Goal: Register for event/course

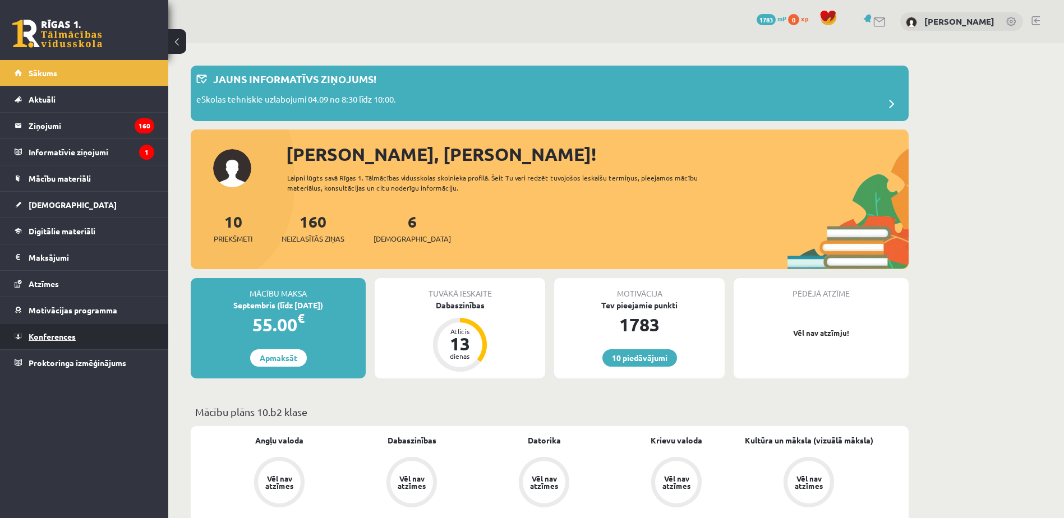
click at [71, 341] on span "Konferences" at bounding box center [52, 337] width 47 height 10
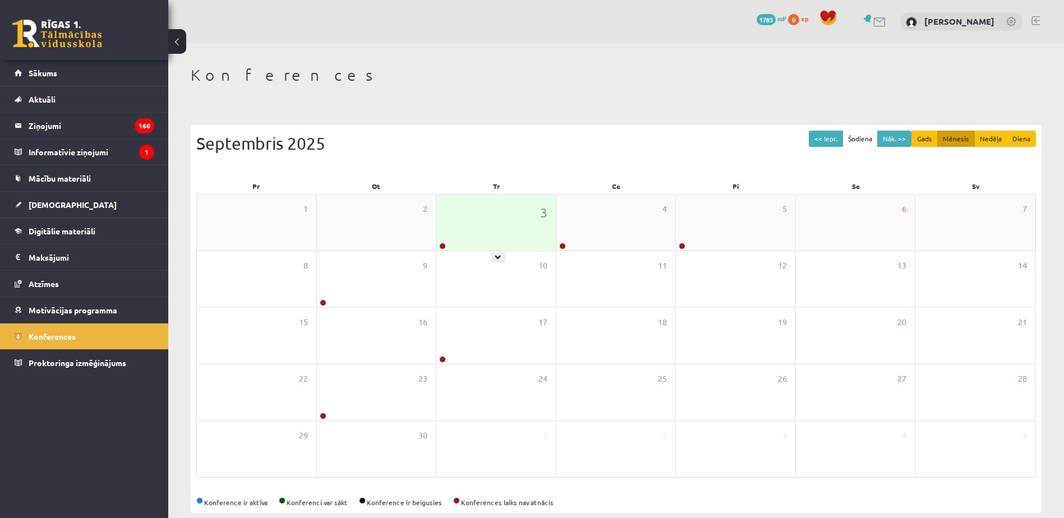
click at [504, 220] on div "3" at bounding box center [497, 223] width 120 height 56
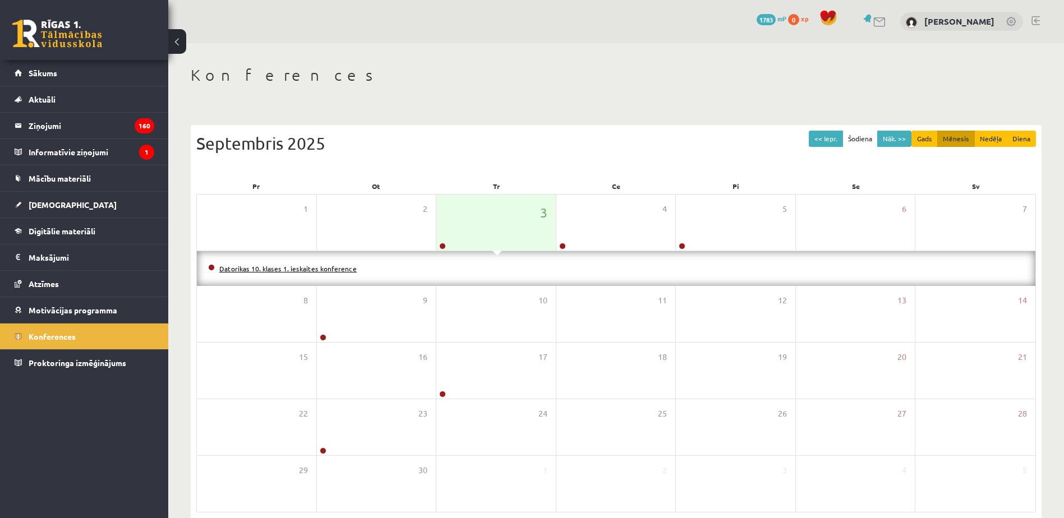
click at [309, 268] on link "Datorikas 10. klases 1. ieskaites konference" at bounding box center [287, 268] width 137 height 9
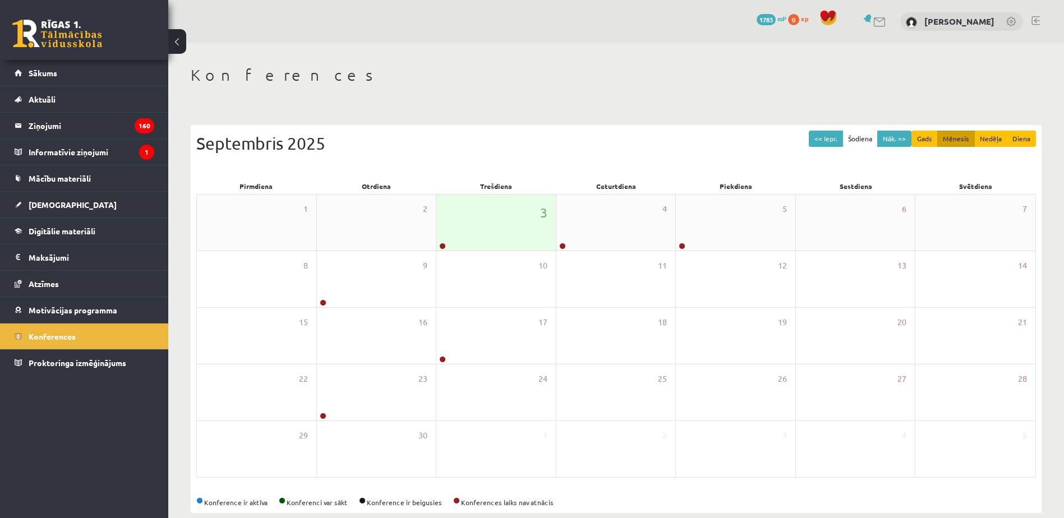
click at [464, 216] on div "3" at bounding box center [497, 223] width 120 height 56
click at [503, 218] on div "3" at bounding box center [497, 223] width 120 height 56
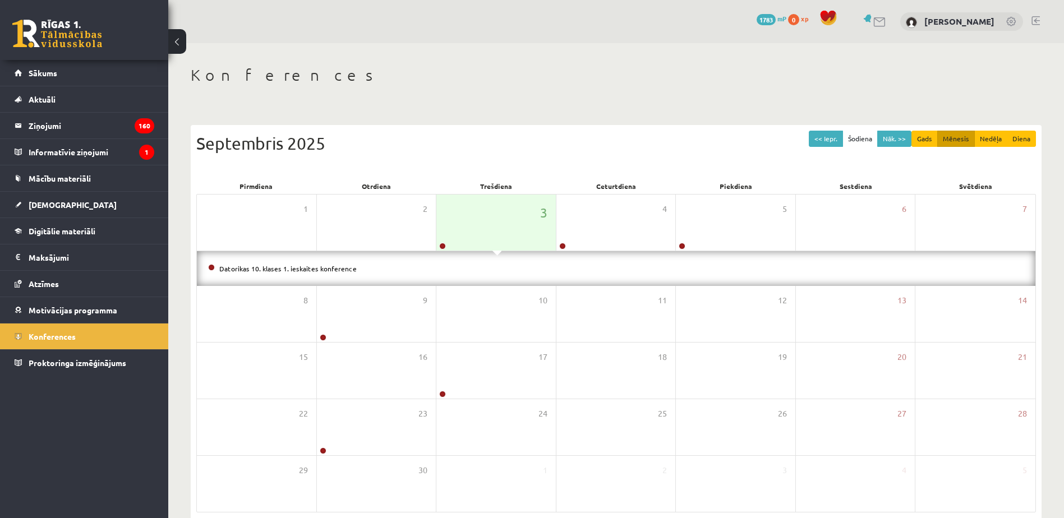
click at [304, 256] on div "Datorikas 10. klases 1. ieskaites konference" at bounding box center [616, 268] width 839 height 35
click at [300, 269] on link "Datorikas 10. klases 1. ieskaites konference" at bounding box center [287, 268] width 137 height 9
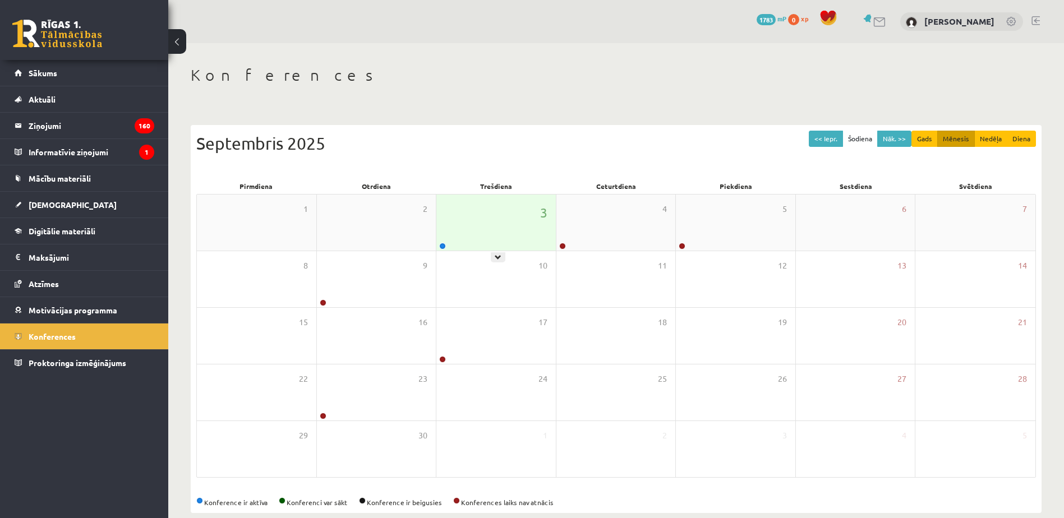
click at [506, 217] on div "3" at bounding box center [497, 223] width 120 height 56
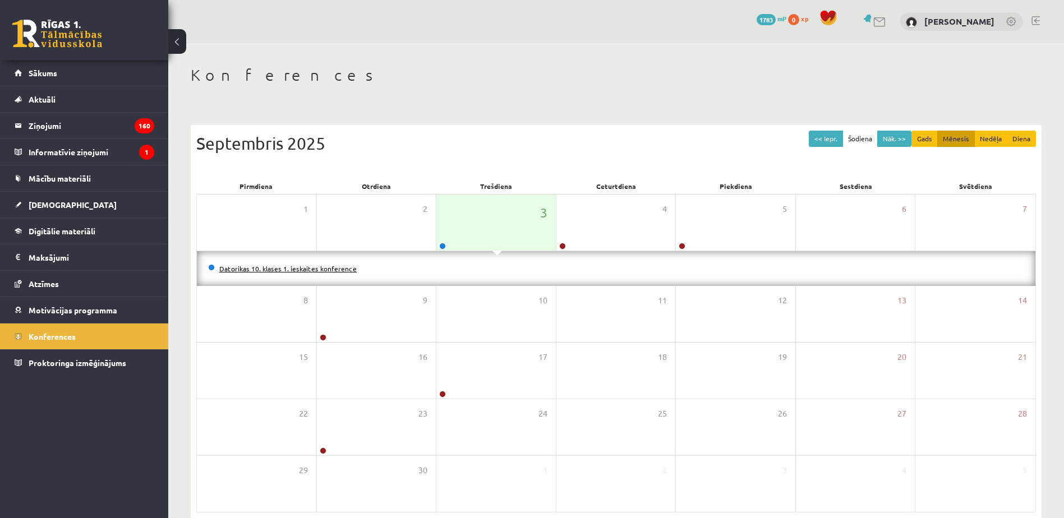
click at [329, 268] on link "Datorikas 10. klases 1. ieskaites konference" at bounding box center [287, 268] width 137 height 9
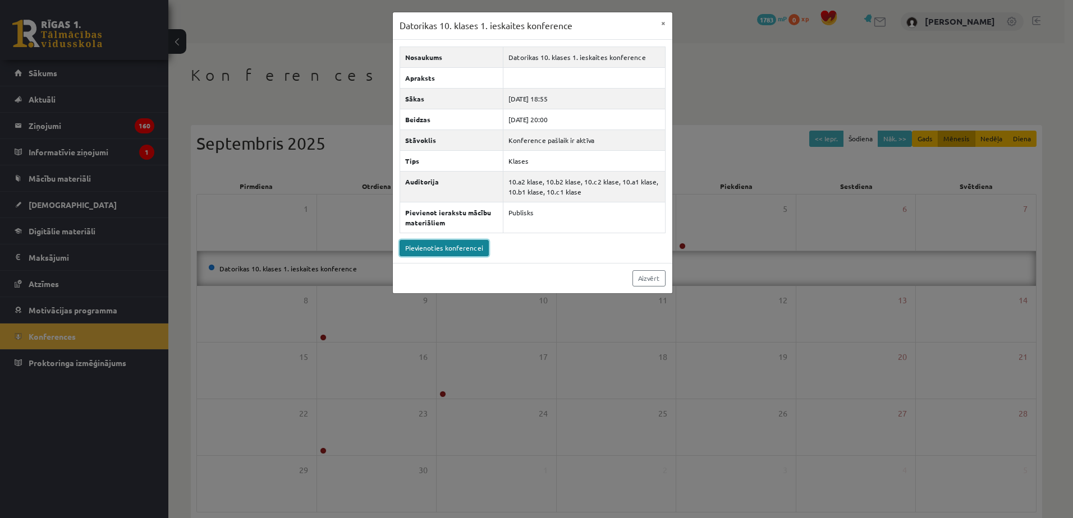
click at [449, 249] on link "Pievienoties konferencei" at bounding box center [444, 248] width 89 height 16
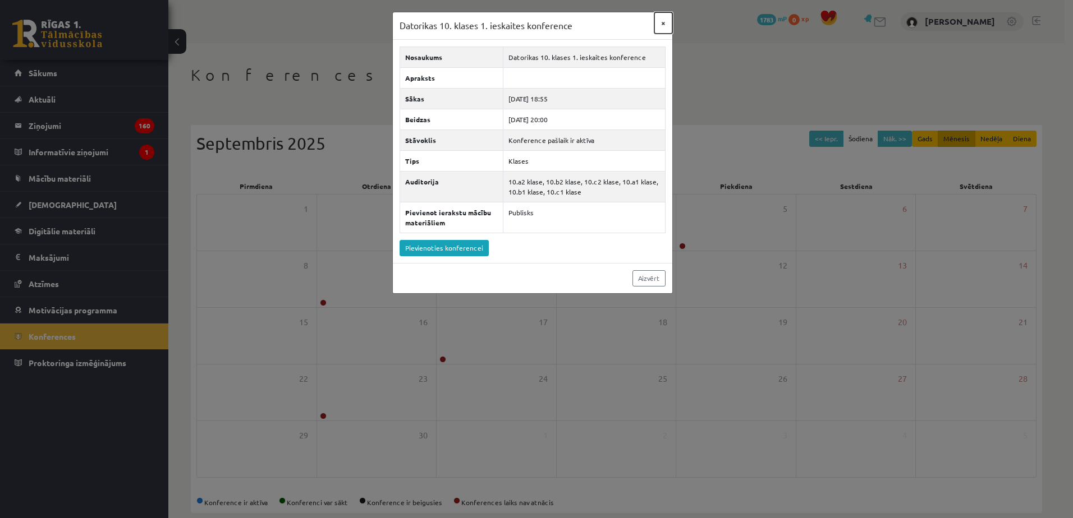
click at [660, 23] on button "×" at bounding box center [663, 22] width 18 height 21
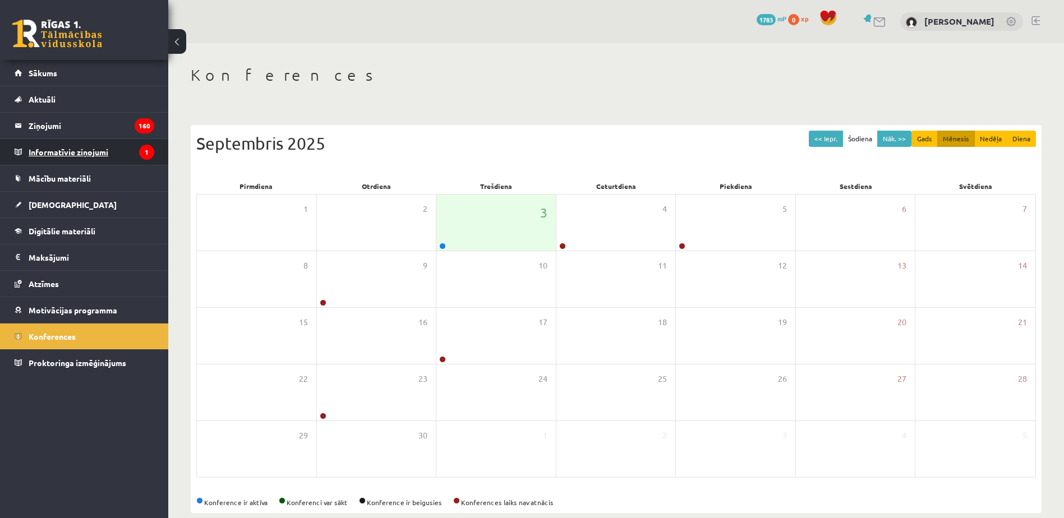
click at [97, 150] on legend "Informatīvie ziņojumi 1" at bounding box center [92, 152] width 126 height 26
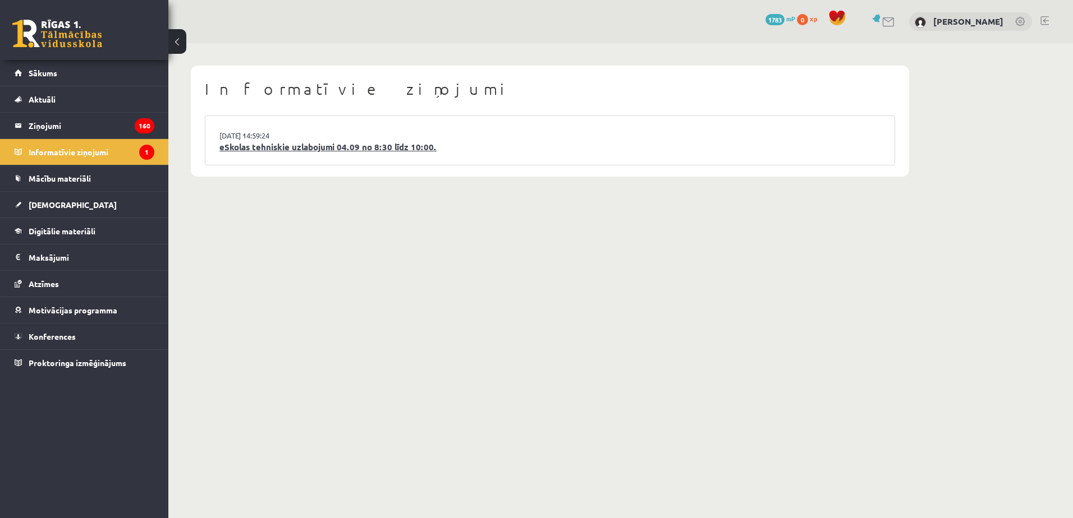
click at [360, 149] on link "eSkolas tehniskie uzlabojumi 04.09 no 8:30 līdz 10:00." at bounding box center [549, 147] width 661 height 13
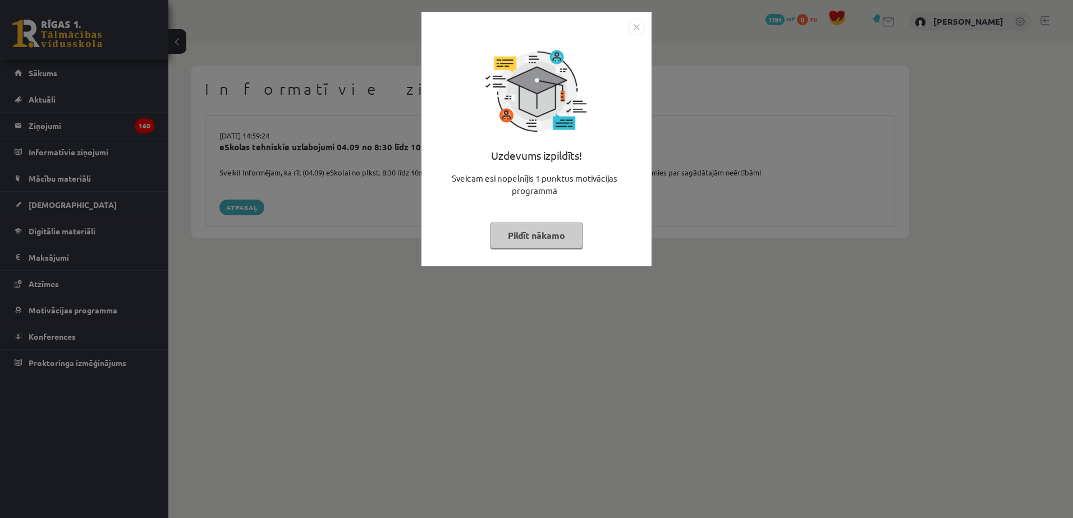
click at [397, 265] on div "Uzdevums izpildīts! Sveicam esi nopelnījis 1 punktus motivācijas programmā Pild…" at bounding box center [536, 259] width 1073 height 518
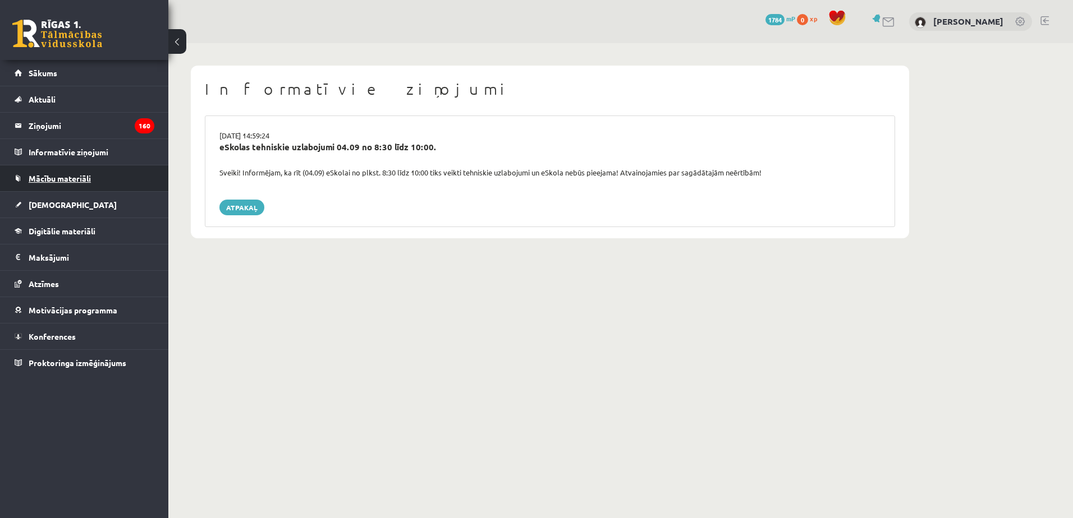
click at [87, 177] on span "Mācību materiāli" at bounding box center [60, 178] width 62 height 10
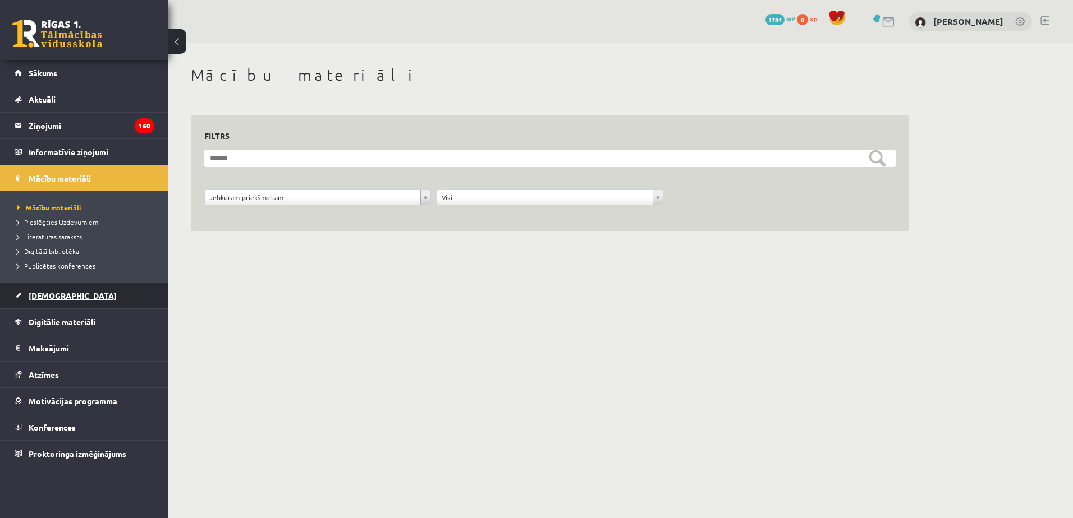
click at [52, 305] on link "[DEMOGRAPHIC_DATA]" at bounding box center [85, 296] width 140 height 26
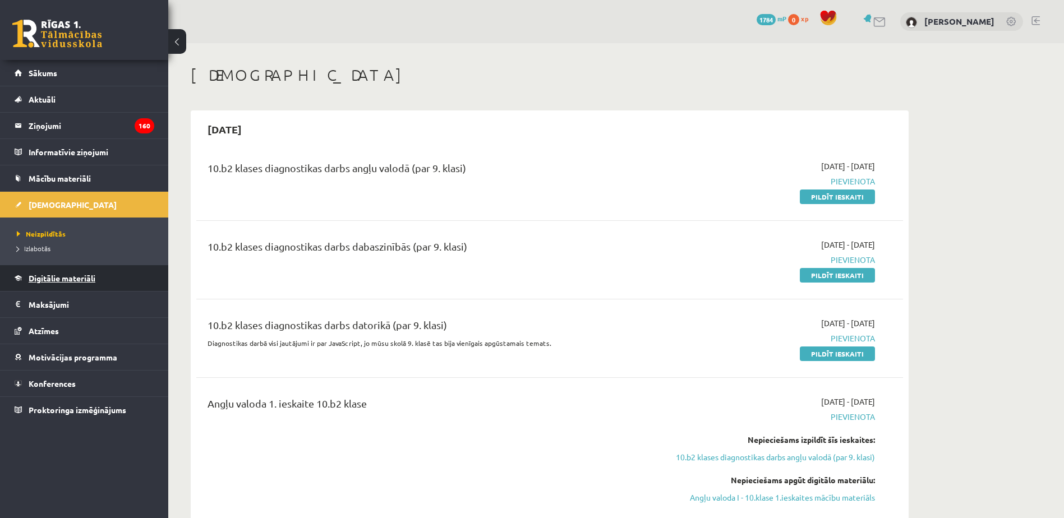
click at [85, 274] on span "Digitālie materiāli" at bounding box center [62, 278] width 67 height 10
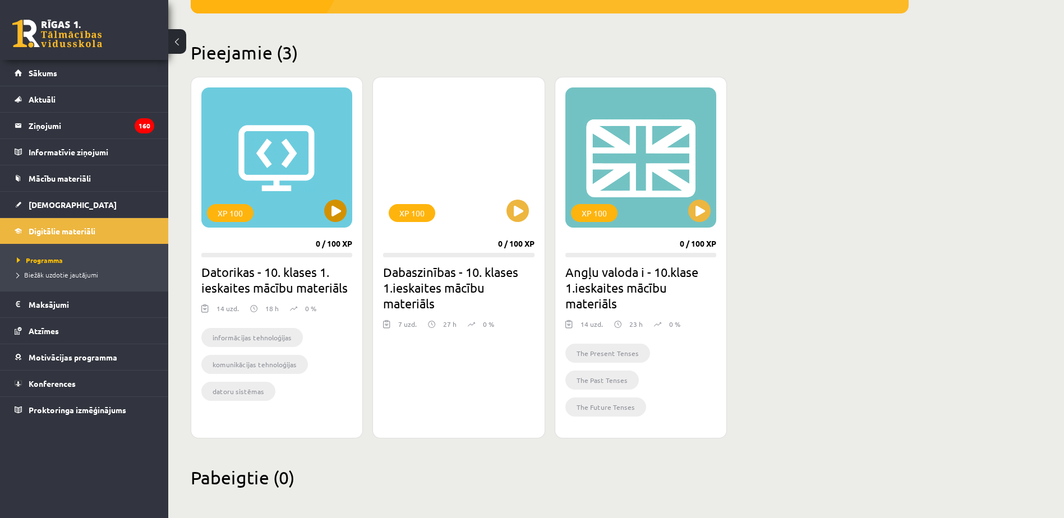
scroll to position [249, 0]
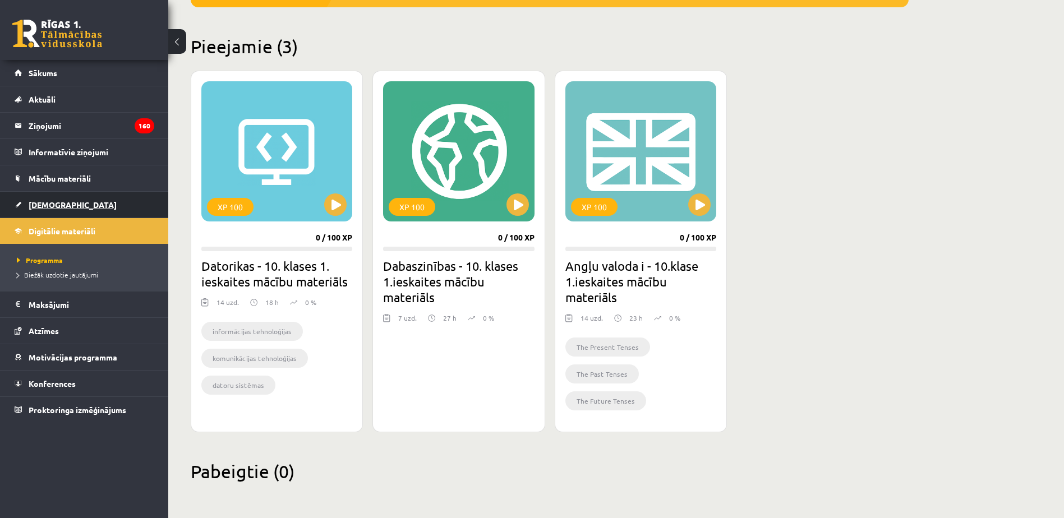
click at [56, 200] on link "[DEMOGRAPHIC_DATA]" at bounding box center [85, 205] width 140 height 26
